Goal: Task Accomplishment & Management: Complete application form

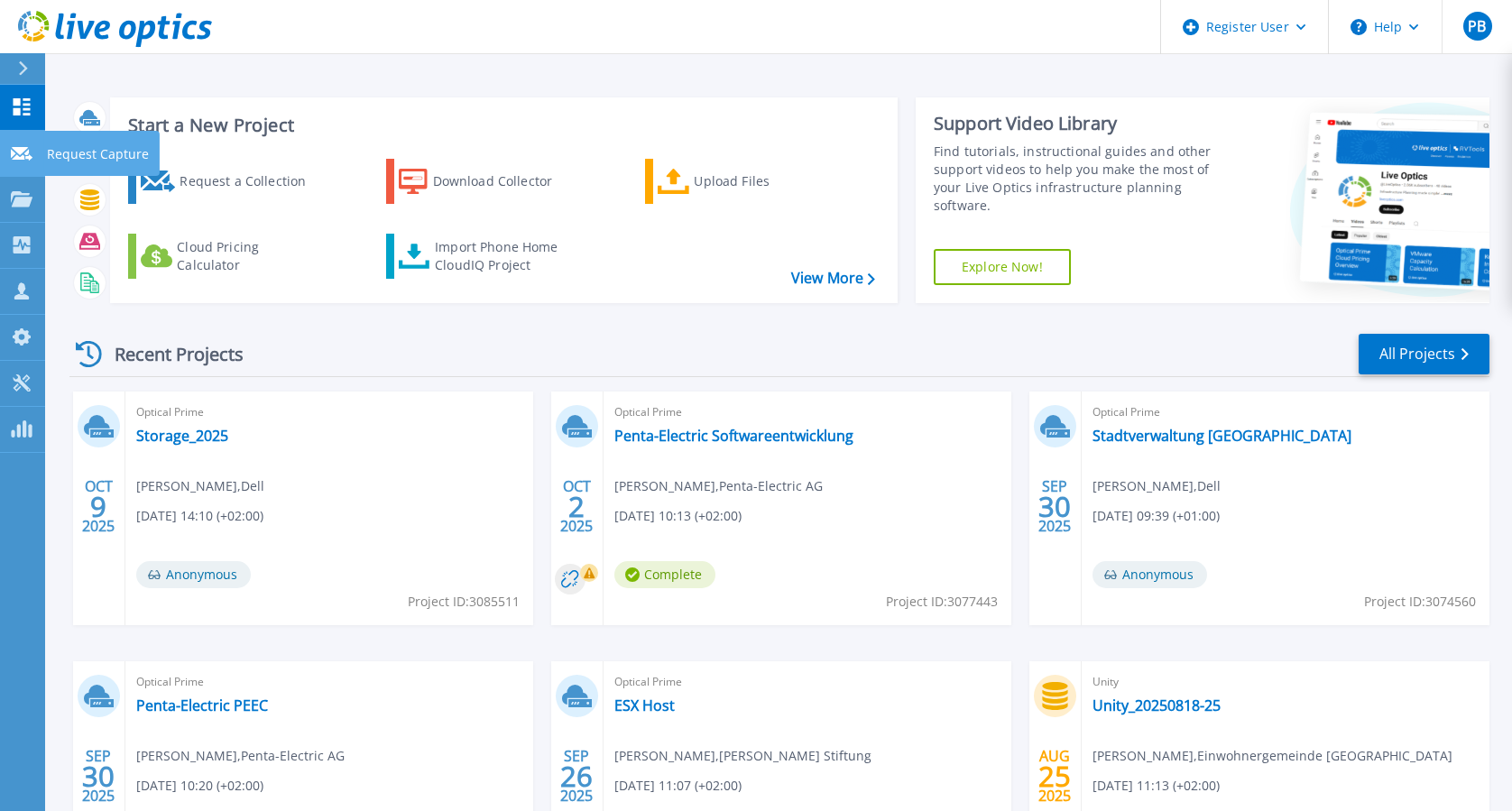
click at [13, 166] on link "Request Capture Request Capture" at bounding box center [22, 153] width 45 height 46
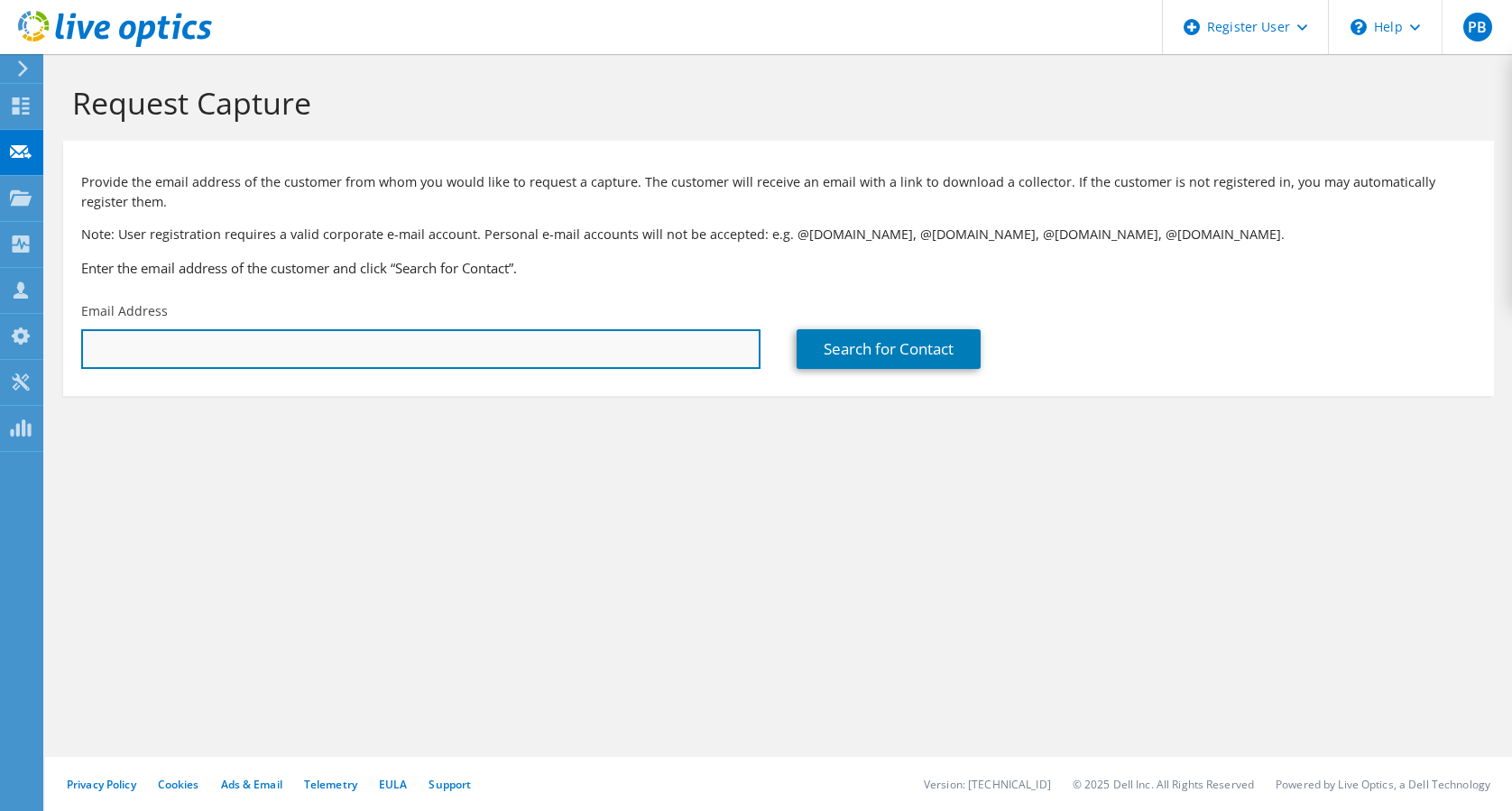
click at [659, 338] on input "text" at bounding box center [421, 349] width 680 height 40
type input "paula_bubniakova@dell.com"
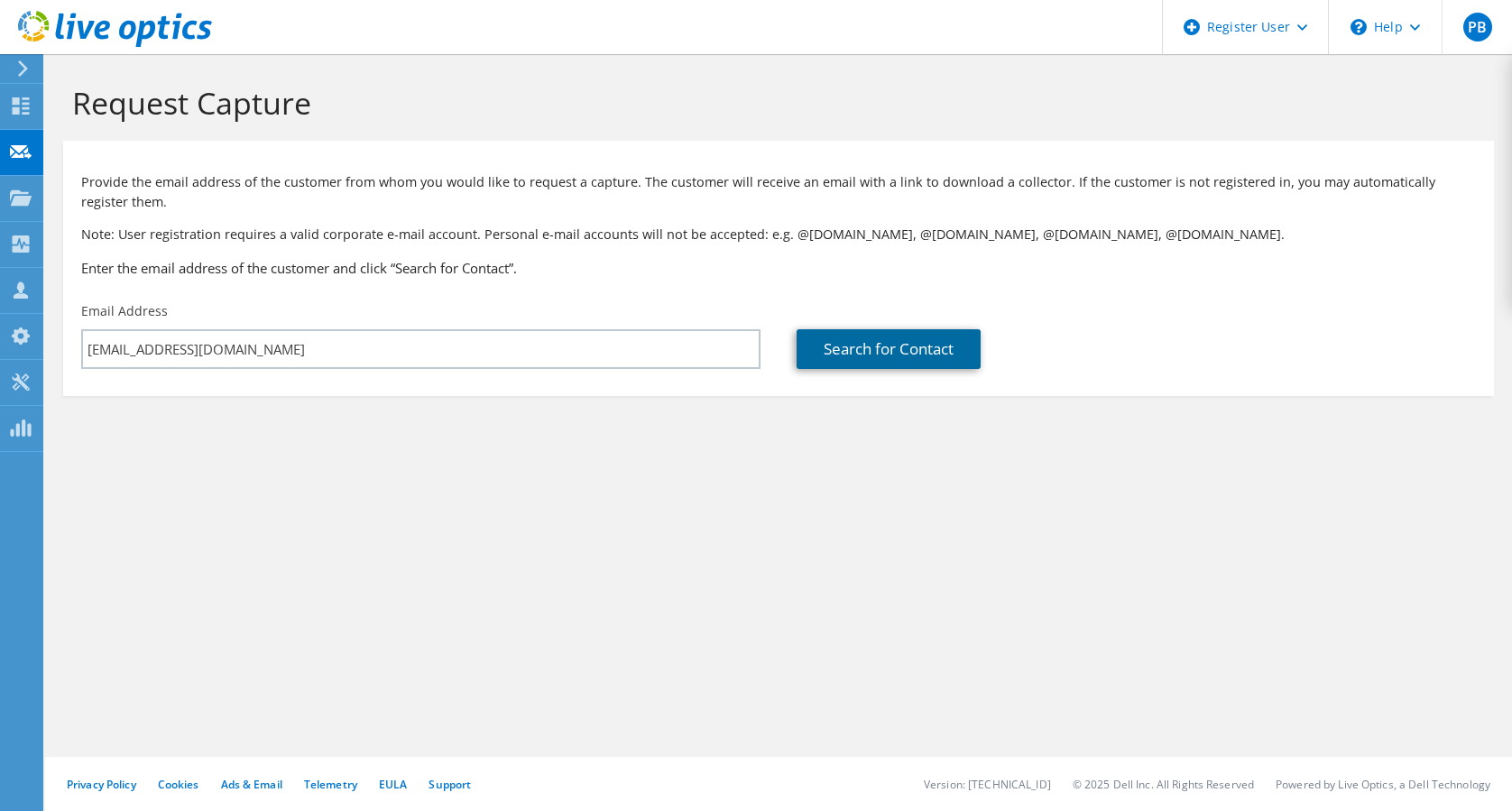
click at [853, 341] on link "Search for Contact" at bounding box center [888, 349] width 184 height 40
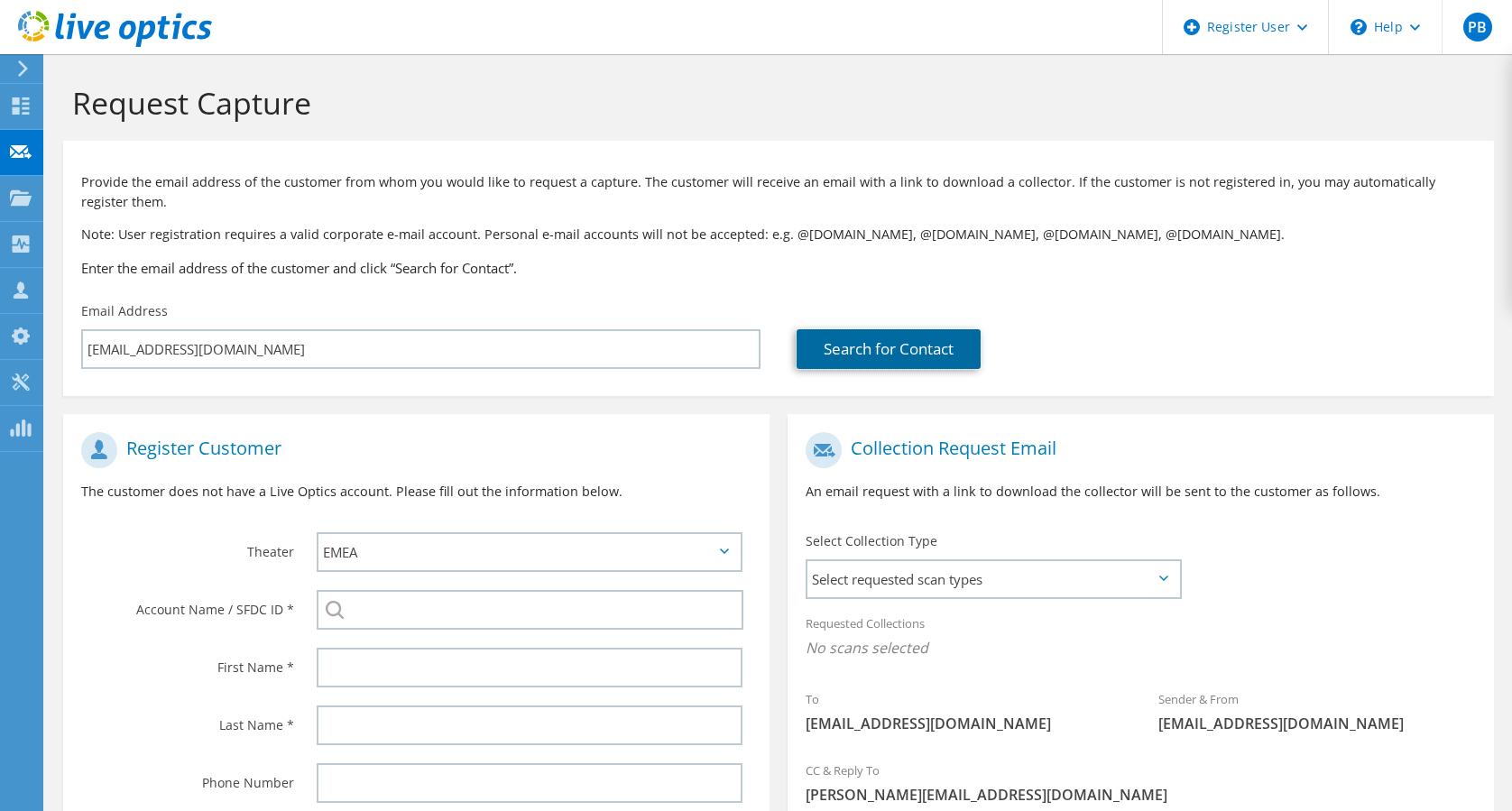
scroll to position [239, 0]
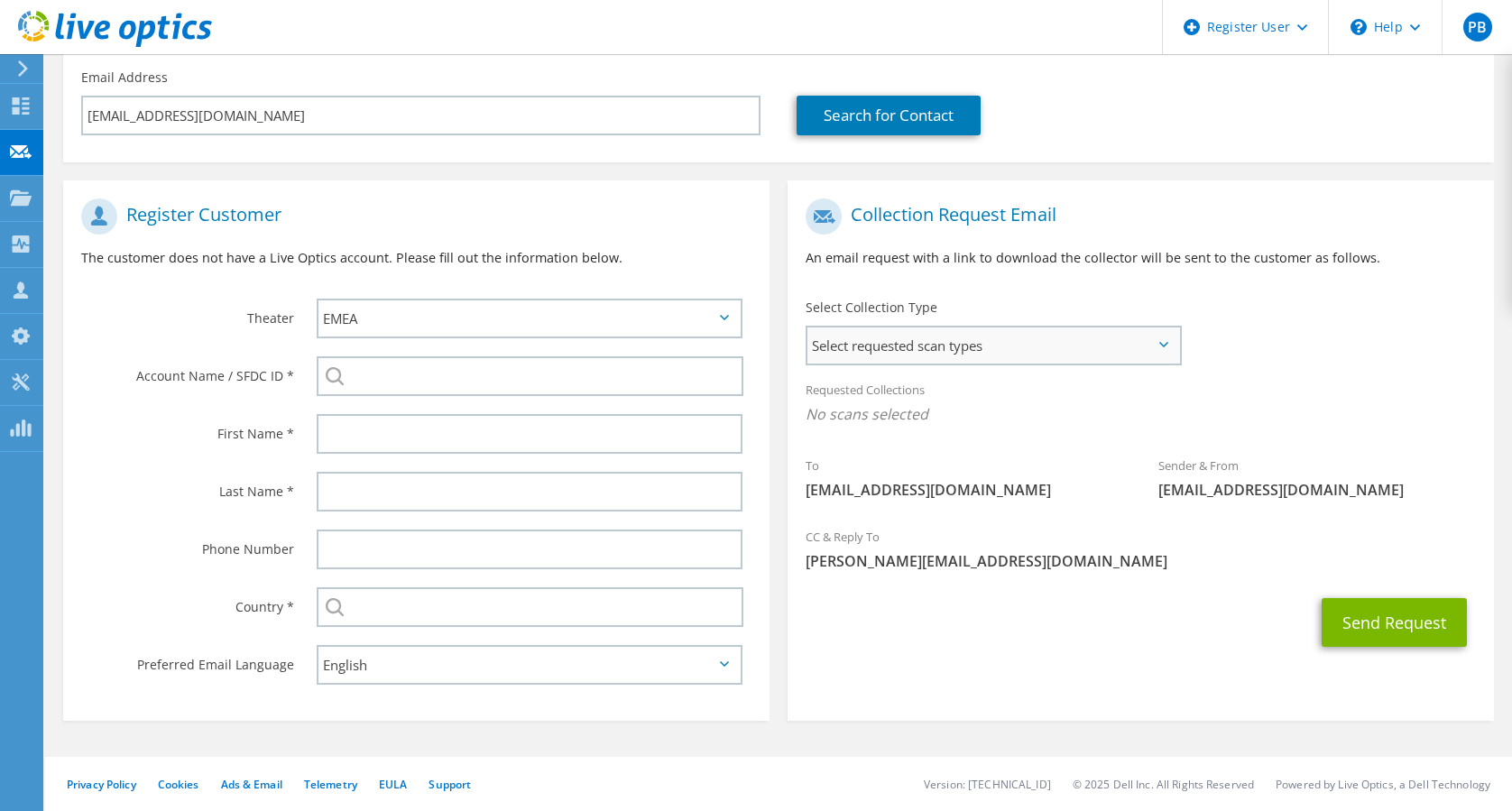
click at [1065, 336] on span "Select requested scan types" at bounding box center [993, 345] width 373 height 36
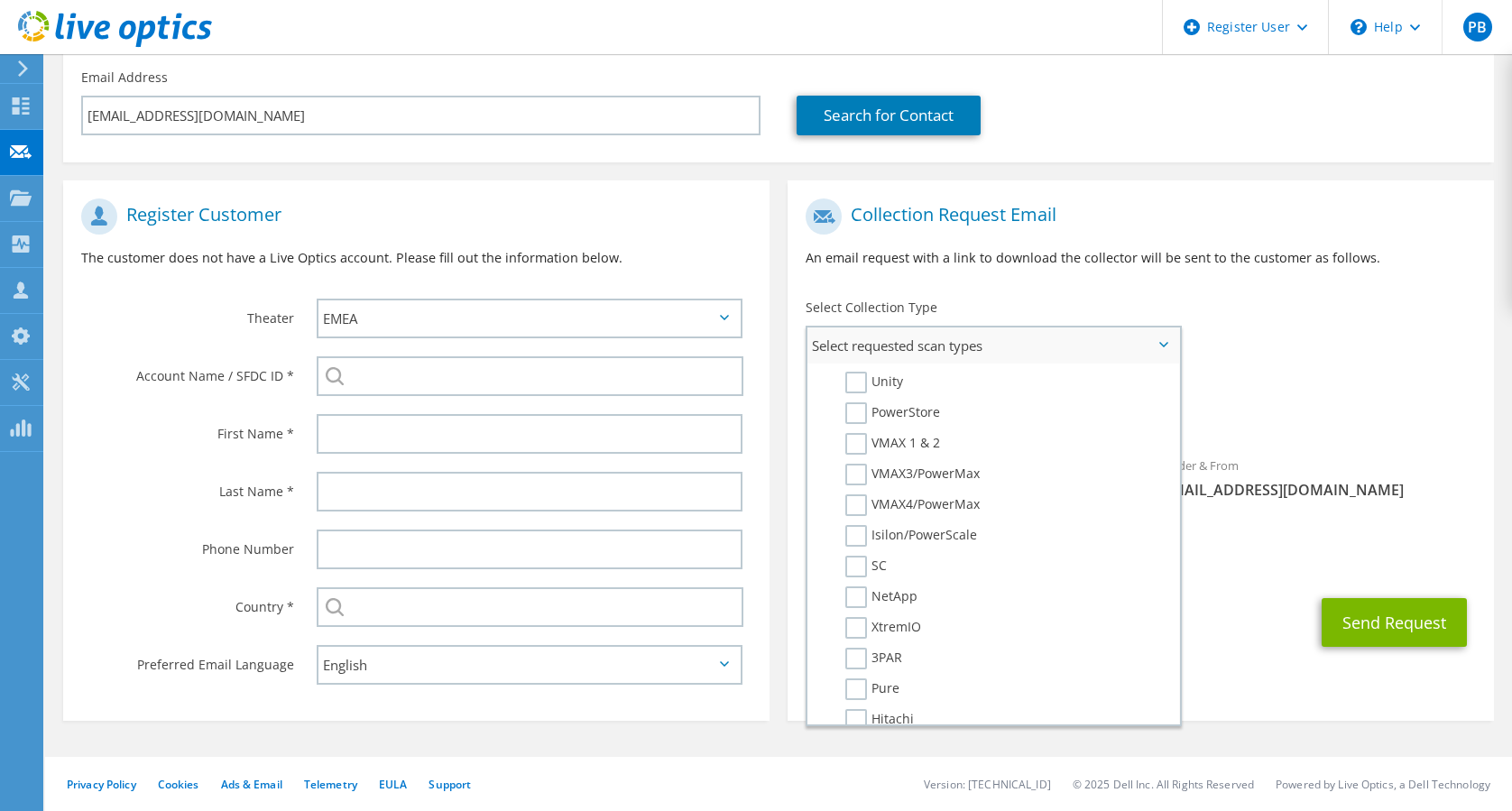
scroll to position [362, 0]
